Goal: Task Accomplishment & Management: Complete application form

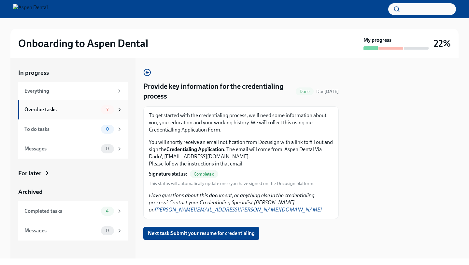
click at [81, 106] on div "Overdue tasks" at bounding box center [61, 109] width 74 height 7
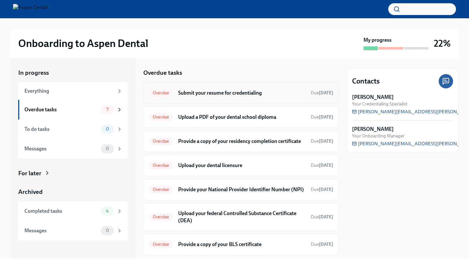
click at [236, 96] on h6 "Submit your resume for credentialing" at bounding box center [241, 92] width 127 height 7
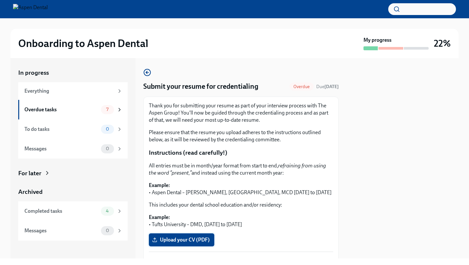
click at [195, 242] on span "Upload your CV (PDF)" at bounding box center [181, 239] width 56 height 7
click at [0, 0] on input "Upload your CV (PDF)" at bounding box center [0, 0] width 0 height 0
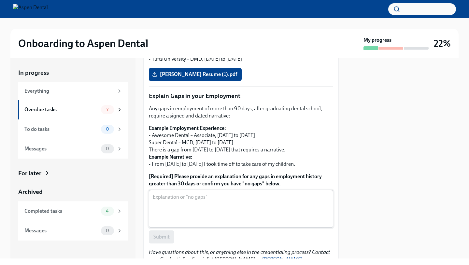
scroll to position [167, 0]
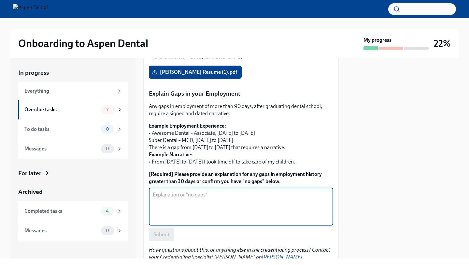
click at [226, 199] on textarea "[Required] Please provide an explanation for any gaps in employment history gre…" at bounding box center [241, 206] width 177 height 31
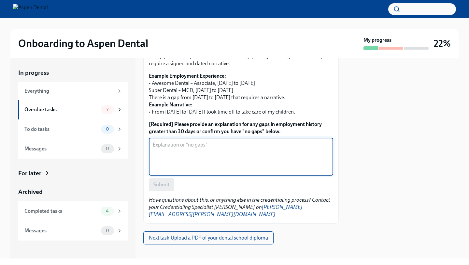
type textarea "M"
type textarea "No gaps"
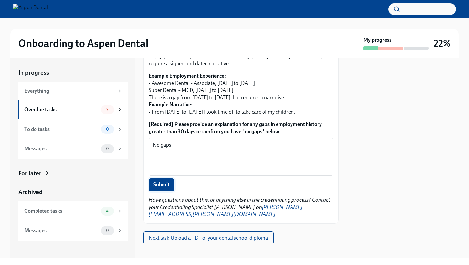
click at [167, 186] on span "Submit" at bounding box center [161, 184] width 16 height 7
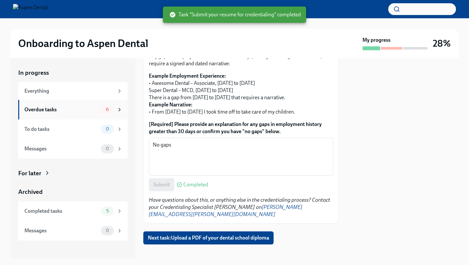
click at [107, 109] on span "6" at bounding box center [107, 109] width 11 height 5
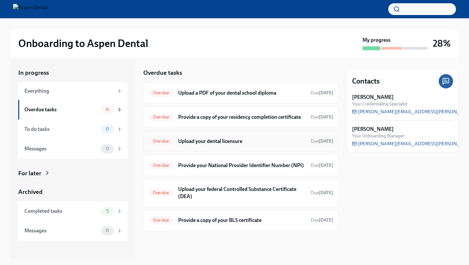
click at [243, 145] on h6 "Upload your dental licensure" at bounding box center [241, 140] width 127 height 7
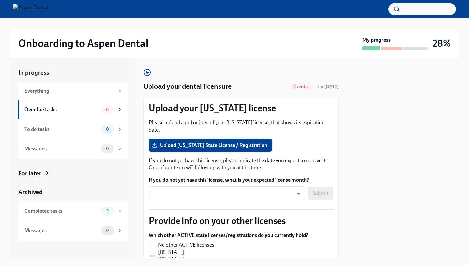
click at [232, 142] on span "Upload [US_STATE] State License / Registration" at bounding box center [210, 145] width 114 height 7
click at [0, 0] on input "Upload [US_STATE] State License / Registration" at bounding box center [0, 0] width 0 height 0
click at [371, 135] on div at bounding box center [403, 158] width 112 height 200
click at [243, 142] on span "Upload [US_STATE] State License / Registration" at bounding box center [210, 145] width 114 height 7
click at [0, 0] on input "Upload [US_STATE] State License / Registration" at bounding box center [0, 0] width 0 height 0
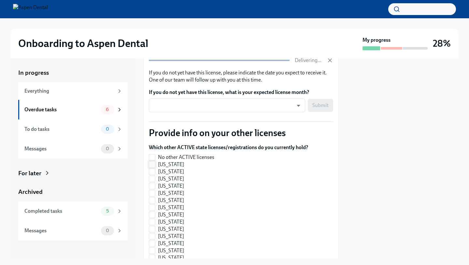
scroll to position [87, 0]
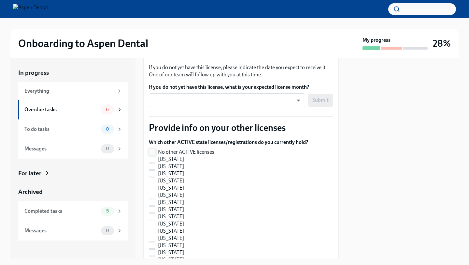
click at [176, 148] on span "No other ACTIVE licenses" at bounding box center [186, 151] width 56 height 7
click at [155, 149] on input "No other ACTIVE licenses" at bounding box center [152, 152] width 6 height 6
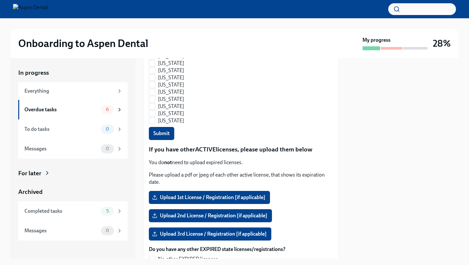
scroll to position [504, 0]
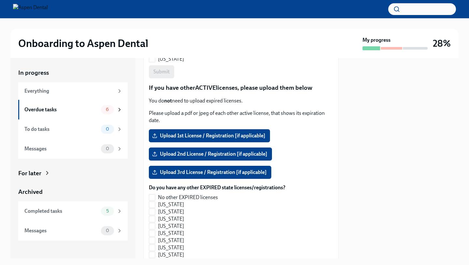
checkbox input "false"
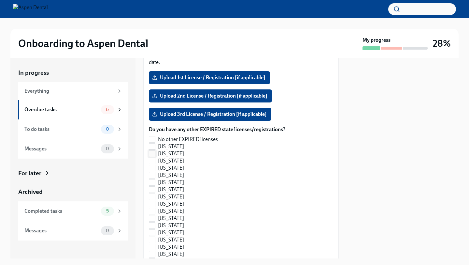
scroll to position [613, 0]
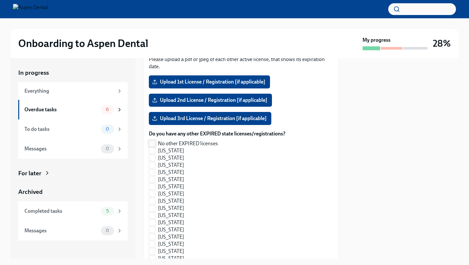
click at [157, 140] on label "No other EXPIRED licenses" at bounding box center [214, 143] width 131 height 7
click at [155, 140] on input "No other EXPIRED licenses" at bounding box center [152, 143] width 6 height 6
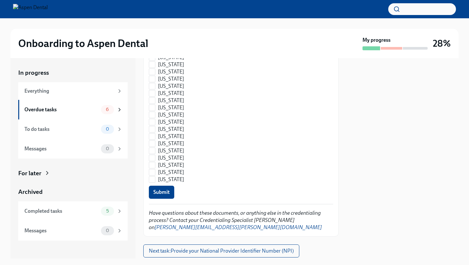
scroll to position [950, 0]
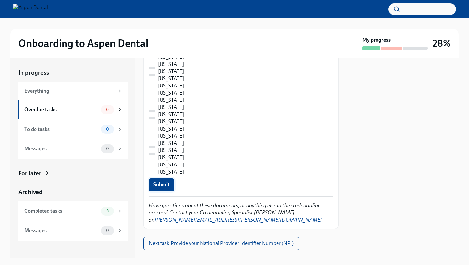
click at [168, 181] on span "Submit" at bounding box center [161, 184] width 16 height 7
checkbox input "true"
click at [110, 112] on div "6" at bounding box center [107, 109] width 13 height 9
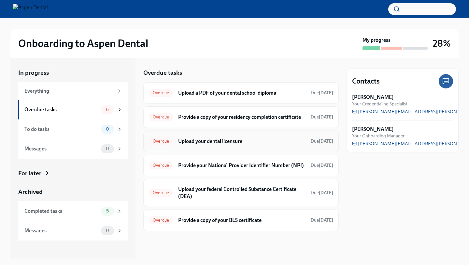
click at [259, 144] on h6 "Upload your dental licensure" at bounding box center [241, 140] width 127 height 7
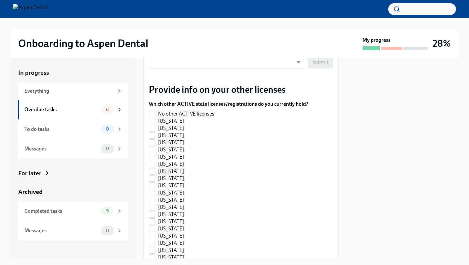
scroll to position [141, 0]
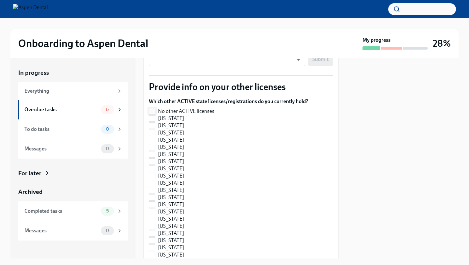
click at [157, 108] on label "No other ACTIVE licenses" at bounding box center [226, 111] width 154 height 7
click at [155, 108] on input "No other ACTIVE licenses" at bounding box center [152, 111] width 6 height 6
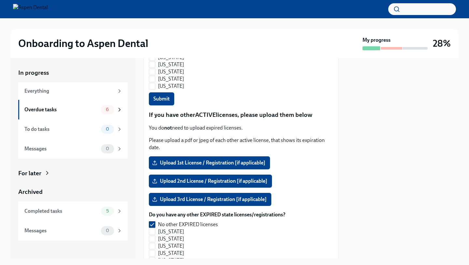
scroll to position [526, 0]
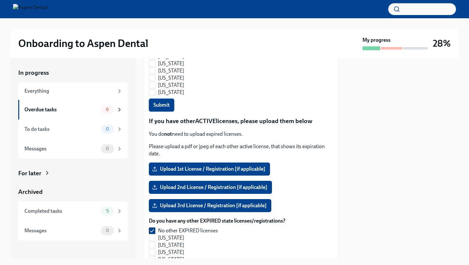
click at [169, 103] on button "Submit" at bounding box center [161, 104] width 25 height 13
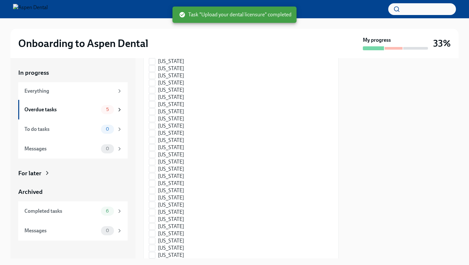
checkbox input "true"
click at [102, 111] on span "5" at bounding box center [107, 109] width 10 height 5
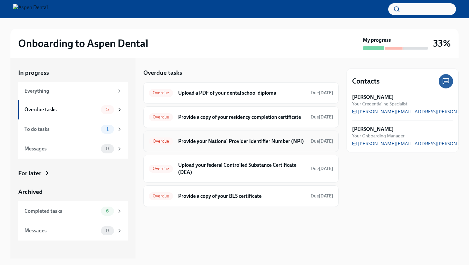
click at [244, 145] on h6 "Provide your National Provider Identifier Number (NPI)" at bounding box center [241, 140] width 127 height 7
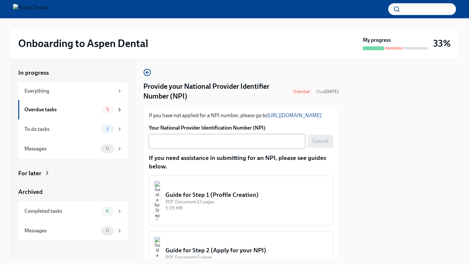
click at [247, 145] on textarea "Your National Provider Identification Number (NPI)" at bounding box center [227, 141] width 149 height 8
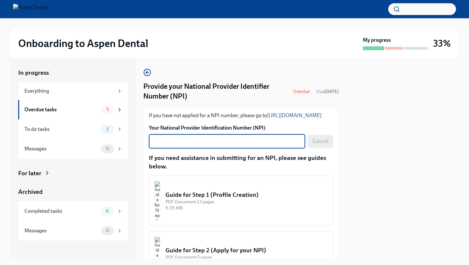
click at [247, 145] on textarea "Your National Provider Identification Number (NPI)" at bounding box center [227, 141] width 149 height 8
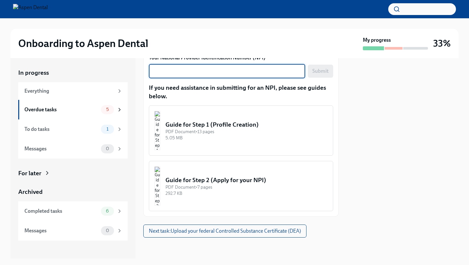
scroll to position [78, 0]
click at [250, 193] on div "292.7 KB" at bounding box center [247, 193] width 162 height 6
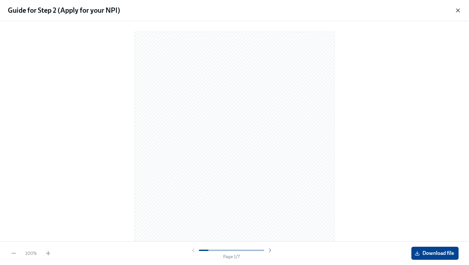
click at [458, 11] on icon "button" at bounding box center [457, 10] width 3 height 3
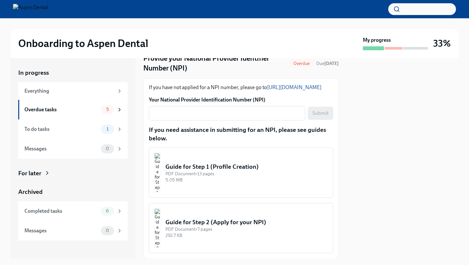
scroll to position [27, 0]
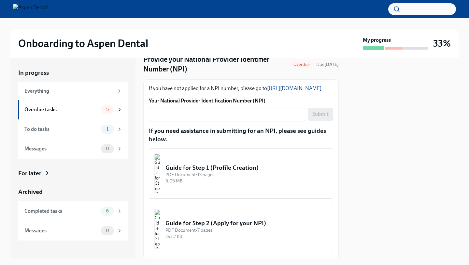
click at [246, 178] on div "PDF Document • 13 pages" at bounding box center [247, 174] width 162 height 6
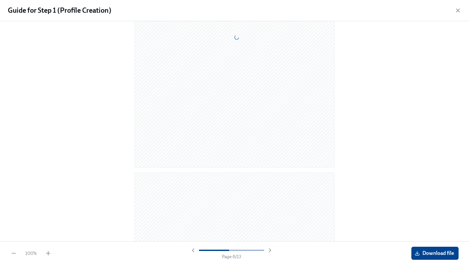
scroll to position [1442, 0]
click at [459, 16] on div "Guide for Step 1 (Profile Creation)" at bounding box center [234, 10] width 469 height 21
click at [459, 12] on icon "button" at bounding box center [458, 10] width 7 height 7
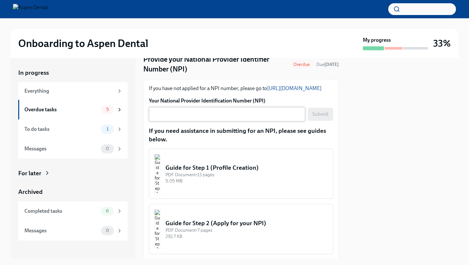
click at [175, 121] on div "x ​" at bounding box center [227, 114] width 156 height 14
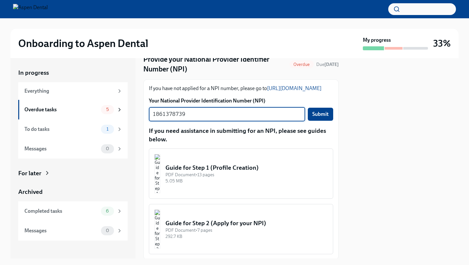
type textarea "1861378739"
click at [328, 121] on button "Submit" at bounding box center [320, 114] width 25 height 13
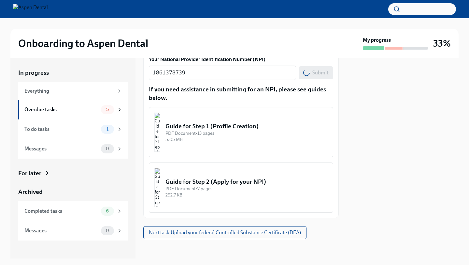
scroll to position [78, 0]
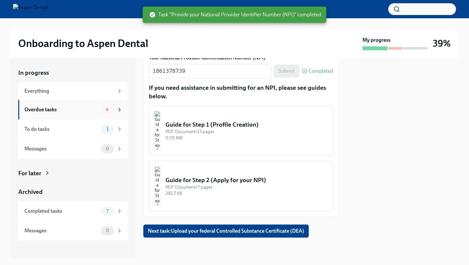
click at [106, 113] on div "4" at bounding box center [107, 109] width 13 height 9
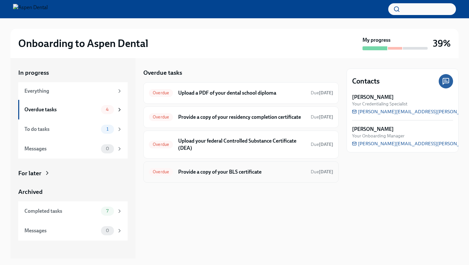
click at [190, 175] on h6 "Provide a copy of your BLS certificate" at bounding box center [241, 171] width 127 height 7
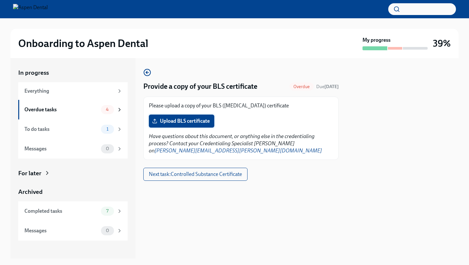
click at [170, 122] on span "Upload BLS certificate" at bounding box center [181, 121] width 56 height 7
click at [0, 0] on input "Upload BLS certificate" at bounding box center [0, 0] width 0 height 0
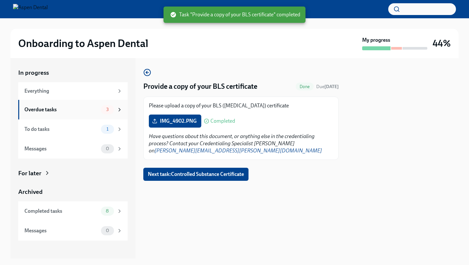
click at [101, 114] on div "Overdue tasks 3" at bounding box center [72, 110] width 109 height 20
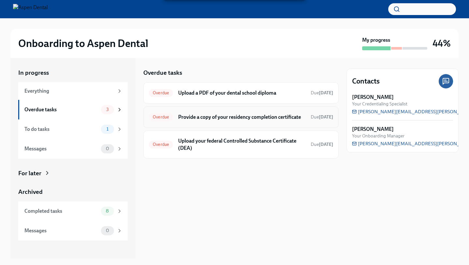
click at [222, 122] on div "Overdue Provide a copy of your residency completion certificate Due [DATE]" at bounding box center [241, 117] width 184 height 10
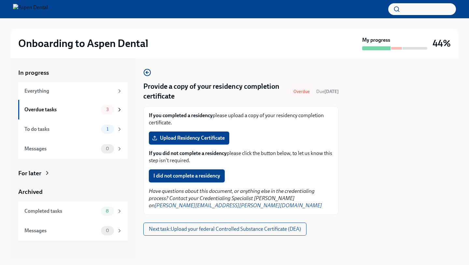
click at [204, 178] on span "I did not complete a residency" at bounding box center [186, 175] width 67 height 7
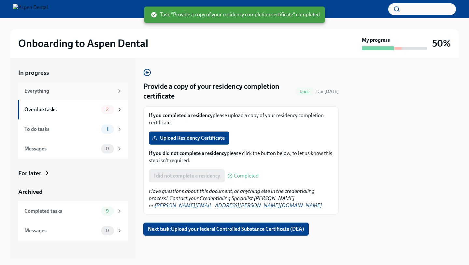
click at [89, 95] on div "Everything" at bounding box center [72, 91] width 109 height 18
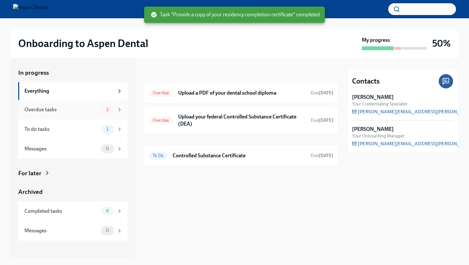
click at [90, 106] on div "Overdue tasks" at bounding box center [61, 109] width 74 height 7
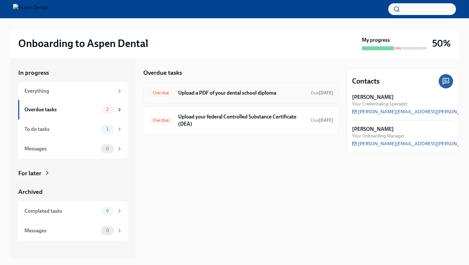
click at [231, 98] on div "Overdue Upload a PDF of your dental school diploma Due [DATE]" at bounding box center [240, 93] width 195 height 22
click at [173, 124] on div "Overdue Upload your federal Controlled Substance Certificate (DEA) Due [DATE]" at bounding box center [241, 120] width 184 height 17
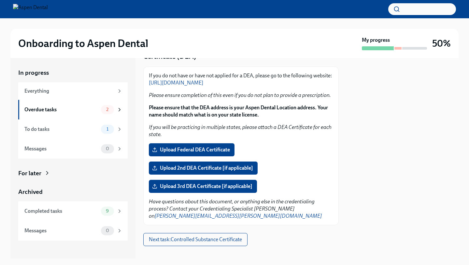
scroll to position [41, 0]
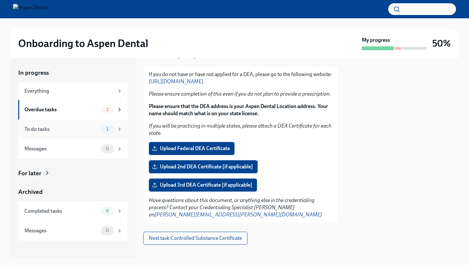
click at [103, 128] on span "1" at bounding box center [108, 128] width 10 height 5
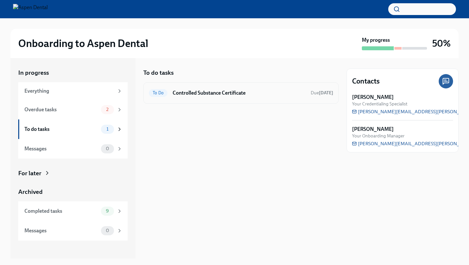
click at [208, 97] on div "To Do Controlled Substance Certificate Due [DATE]" at bounding box center [241, 93] width 184 height 10
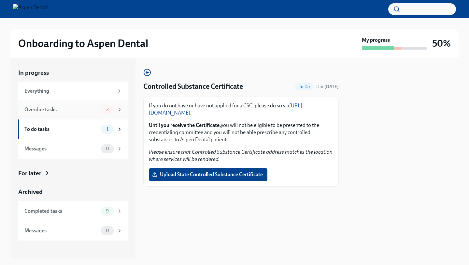
click at [113, 109] on div "2" at bounding box center [107, 109] width 13 height 9
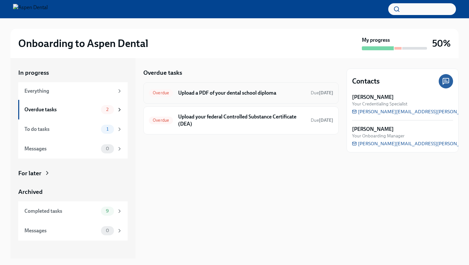
click at [243, 94] on h6 "Upload a PDF of your dental school diploma" at bounding box center [241, 92] width 127 height 7
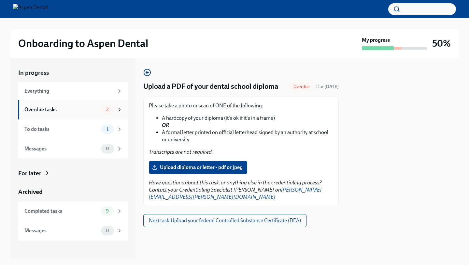
click at [101, 116] on div "Overdue tasks 2" at bounding box center [72, 110] width 109 height 20
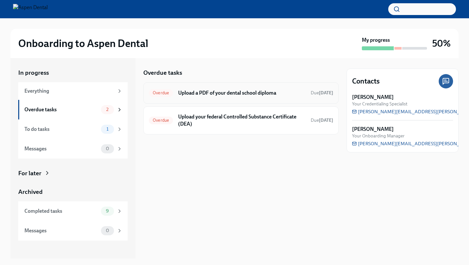
click at [201, 97] on div "Overdue Upload a PDF of your dental school diploma Due [DATE]" at bounding box center [241, 93] width 184 height 10
